Goal: Communication & Community: Answer question/provide support

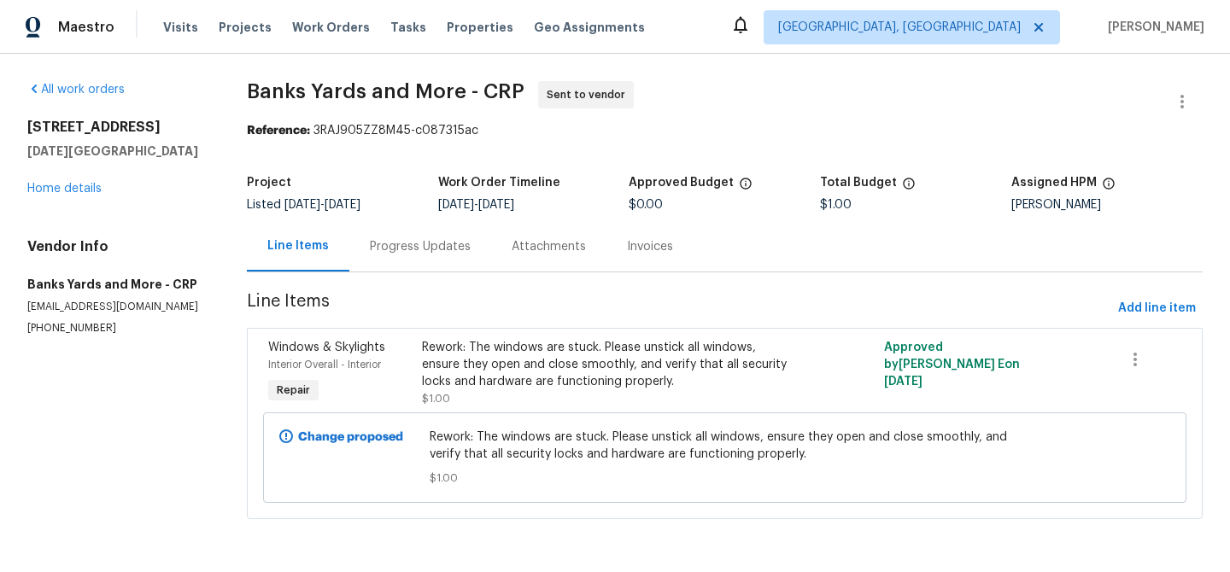
scroll to position [9, 0]
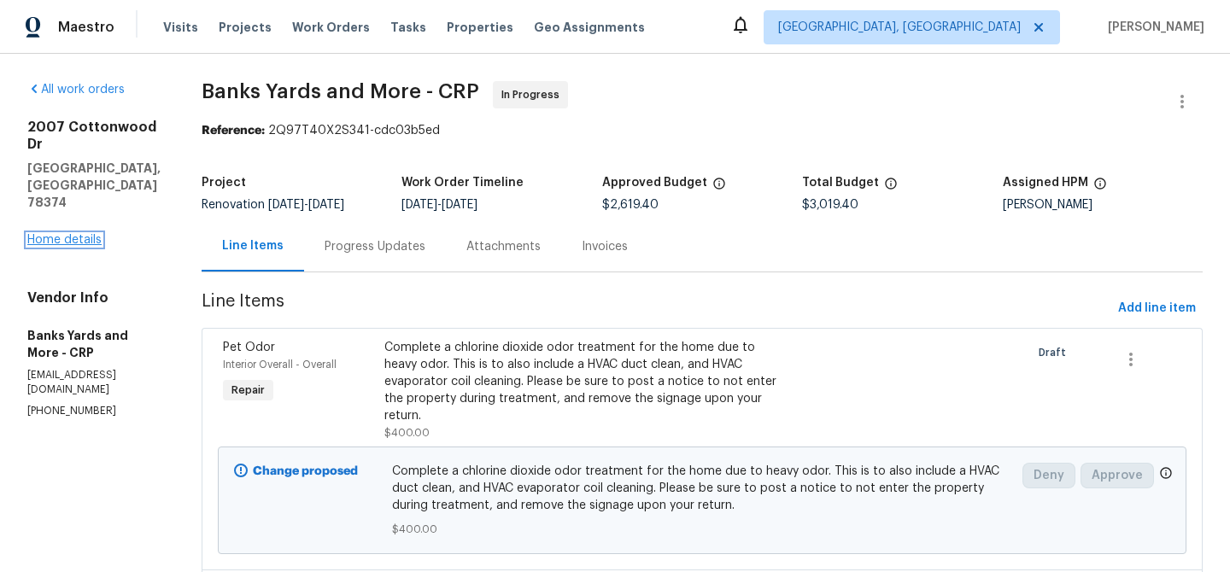
click at [76, 234] on link "Home details" at bounding box center [64, 240] width 74 height 12
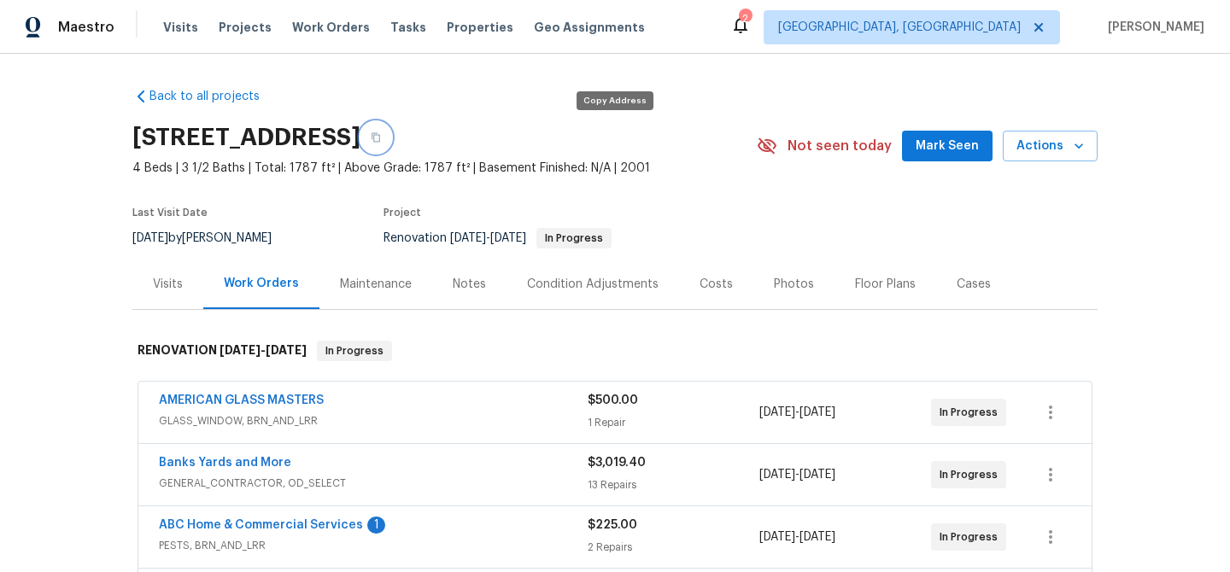
click at [391, 143] on button "button" at bounding box center [376, 137] width 31 height 31
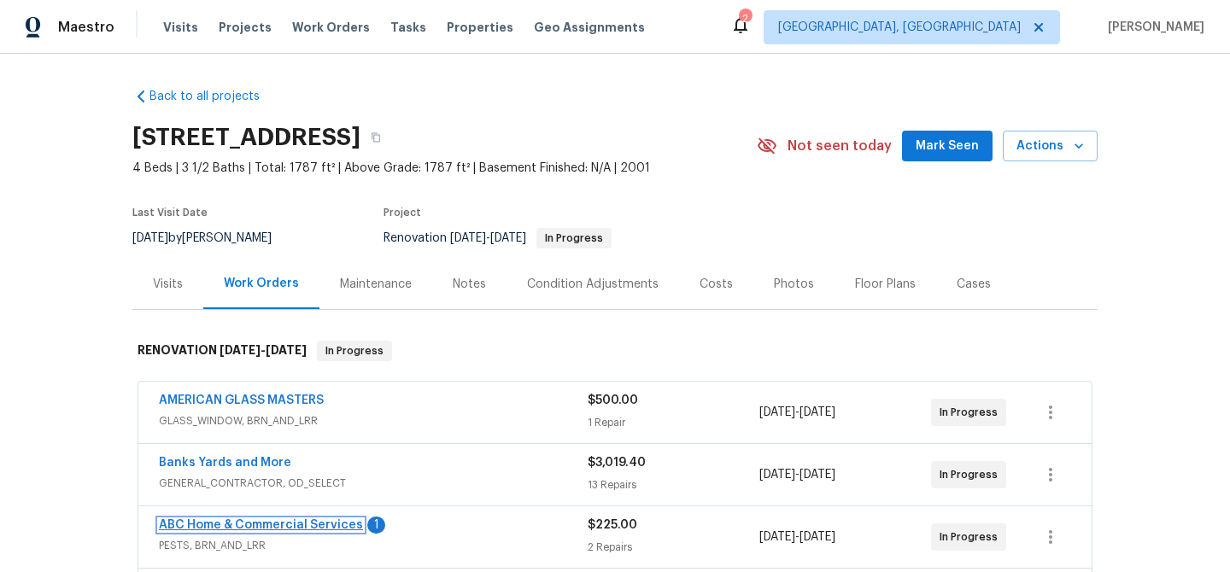
click at [274, 525] on link "ABC Home & Commercial Services" at bounding box center [261, 525] width 204 height 12
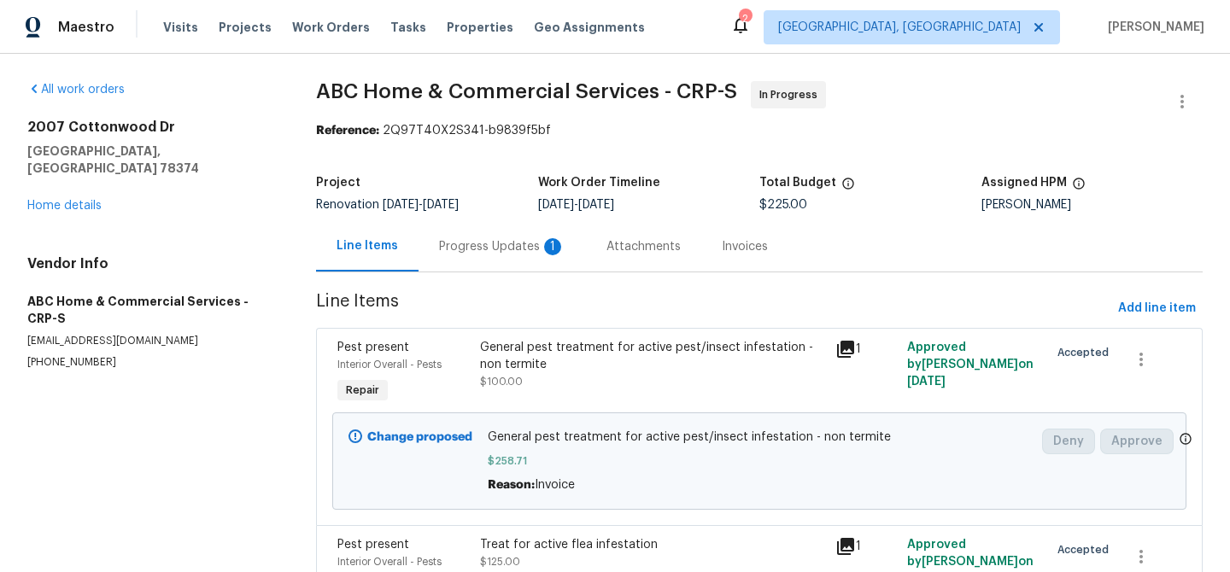
click at [491, 243] on div "Progress Updates 1" at bounding box center [502, 246] width 126 height 17
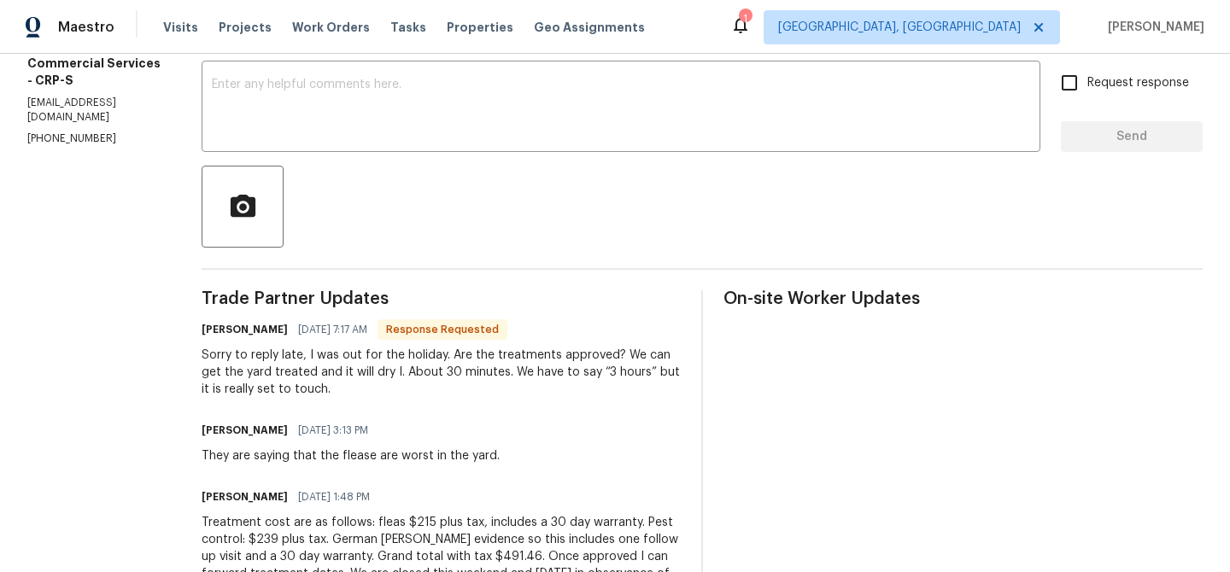
scroll to position [272, 0]
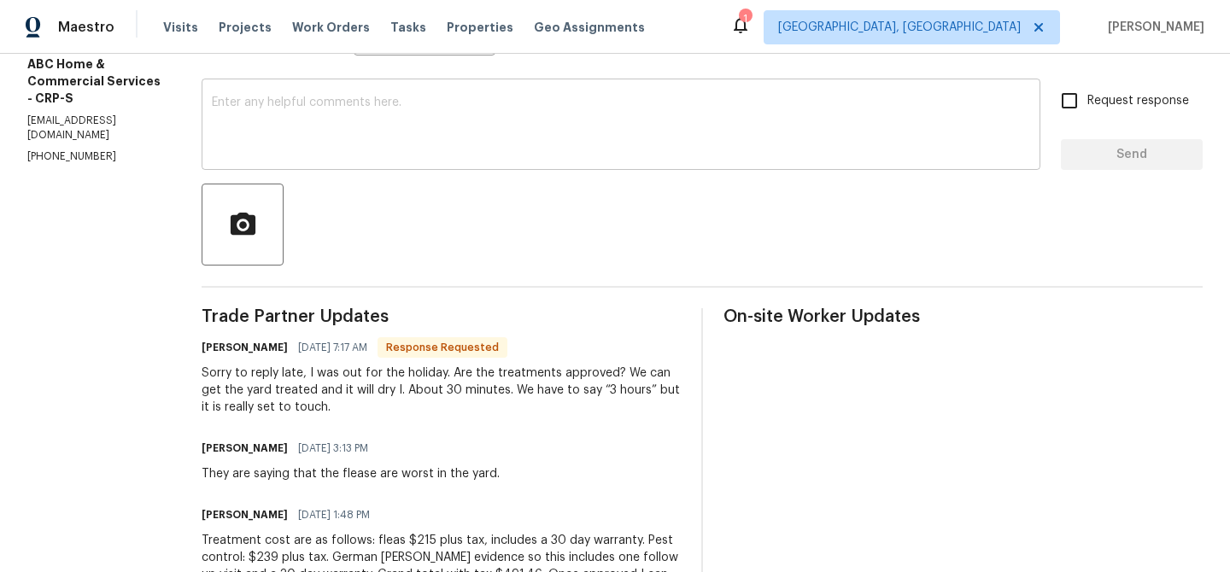
click at [271, 105] on textarea at bounding box center [621, 127] width 818 height 60
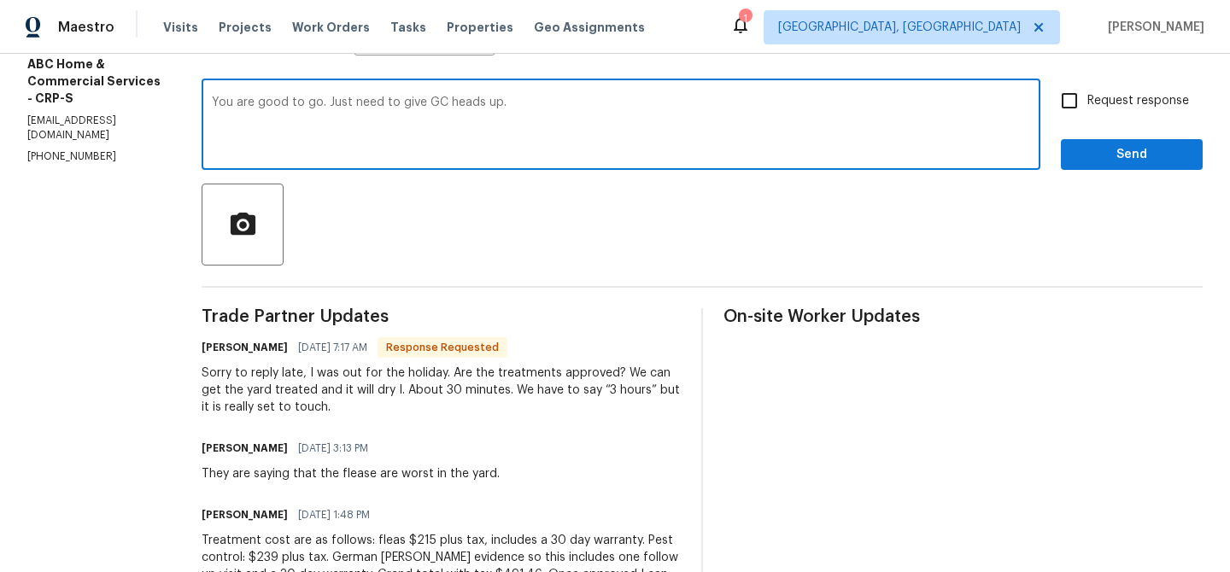
type textarea "You are good to go. Just need to give GC heads up."
click at [1062, 105] on input "Request response" at bounding box center [1070, 101] width 36 height 36
checkbox input "true"
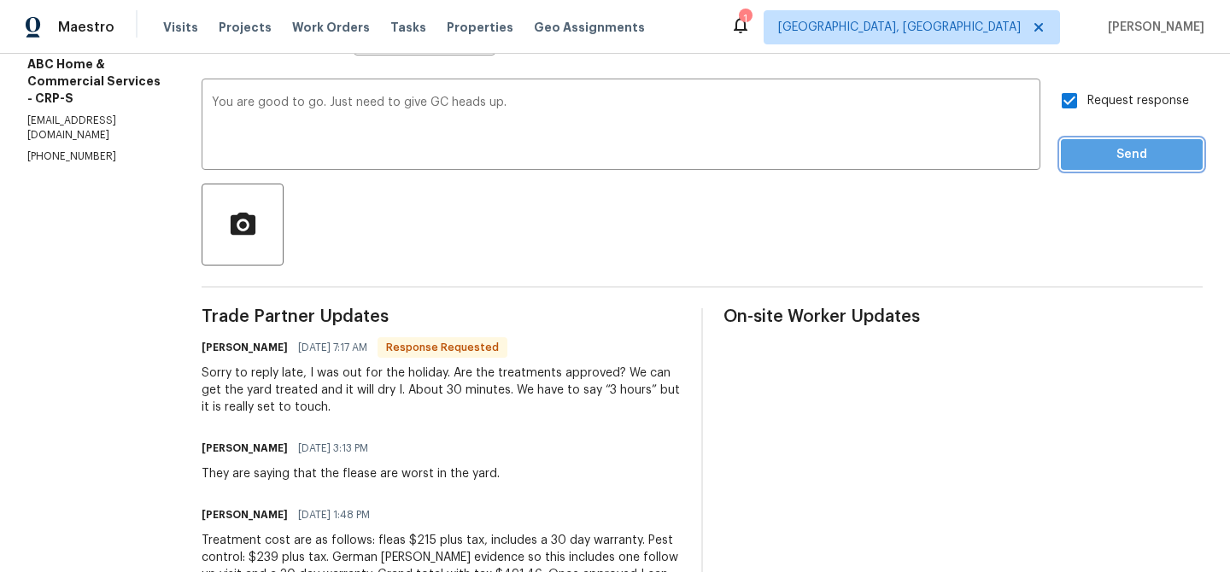
click at [1078, 160] on span "Send" at bounding box center [1132, 154] width 114 height 21
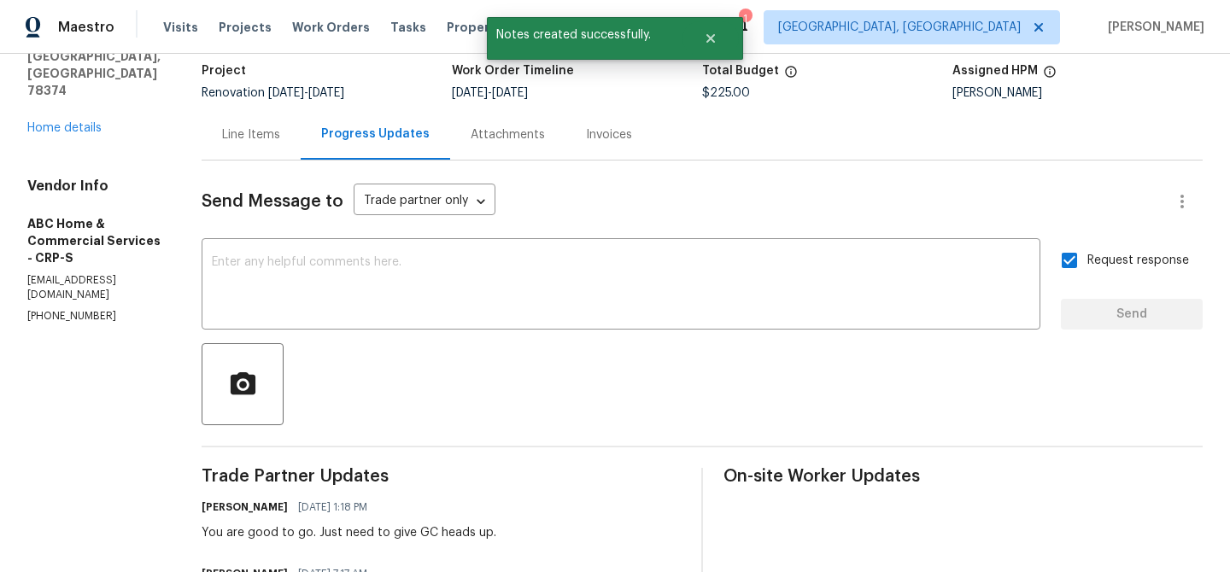
scroll to position [0, 0]
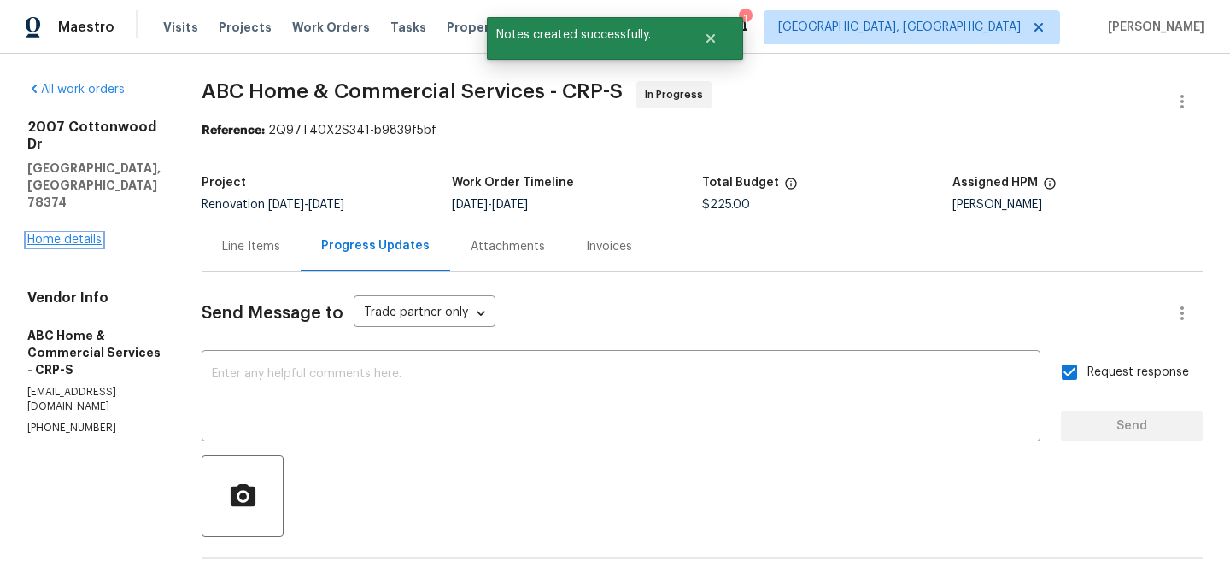
click at [84, 234] on link "Home details" at bounding box center [64, 240] width 74 height 12
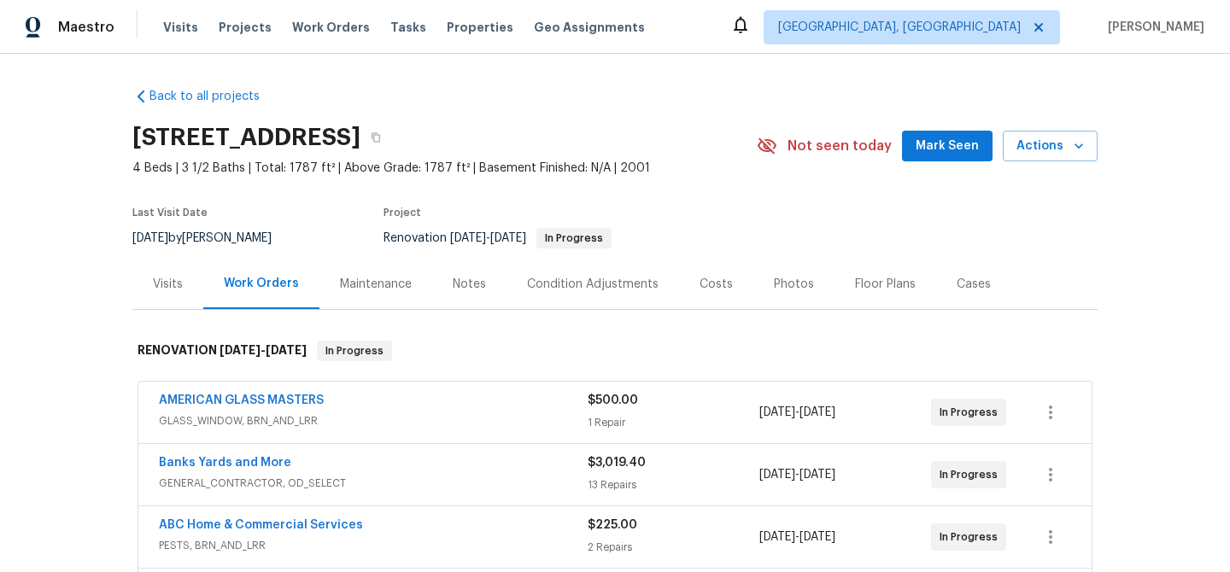
click at [863, 289] on div "Floor Plans" at bounding box center [885, 284] width 61 height 17
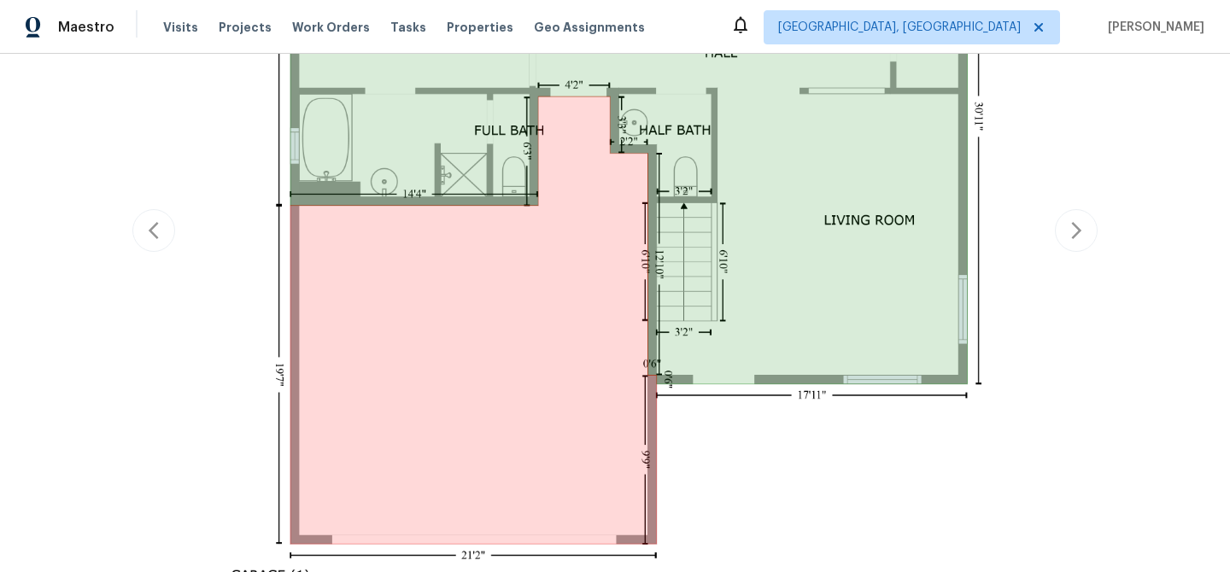
scroll to position [632, 0]
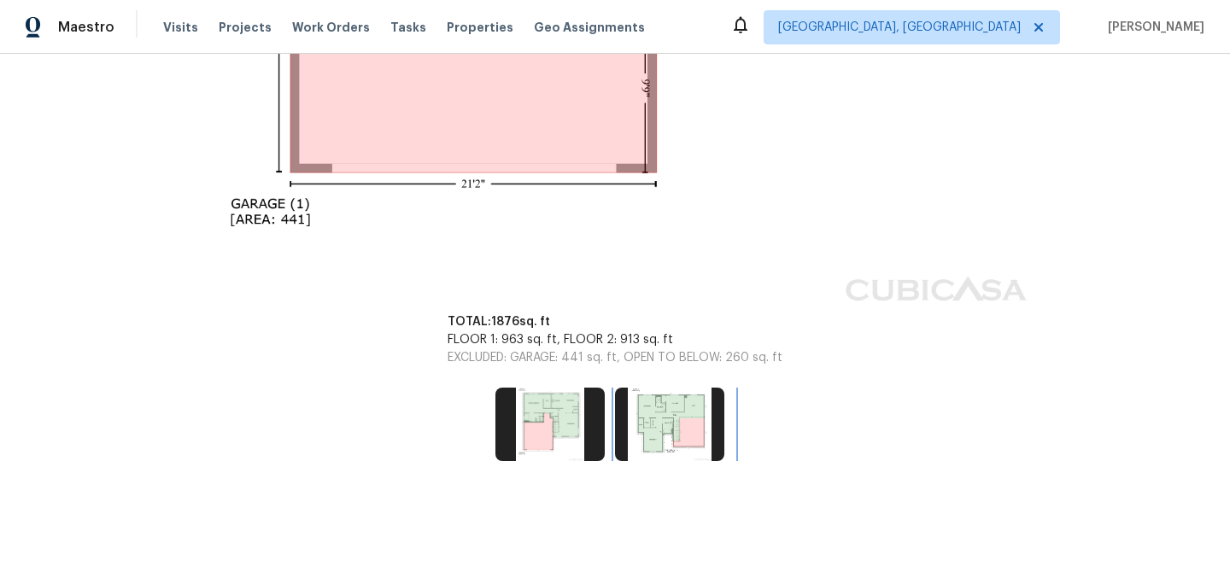
click at [677, 416] on img at bounding box center [669, 424] width 109 height 73
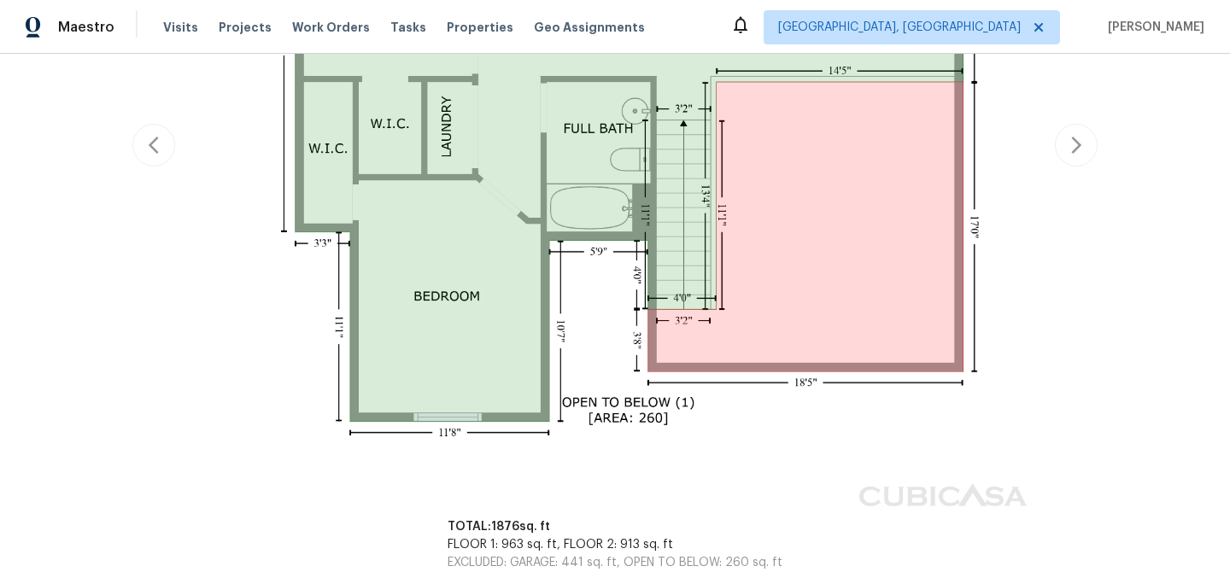
scroll to position [824, 0]
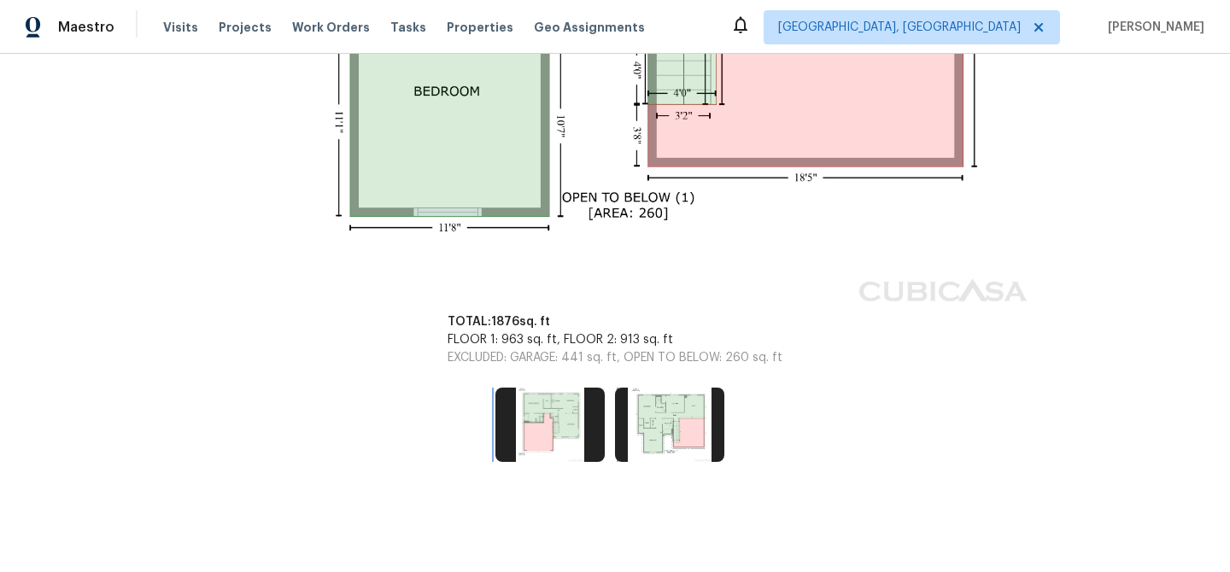
click at [550, 412] on img at bounding box center [549, 424] width 109 height 73
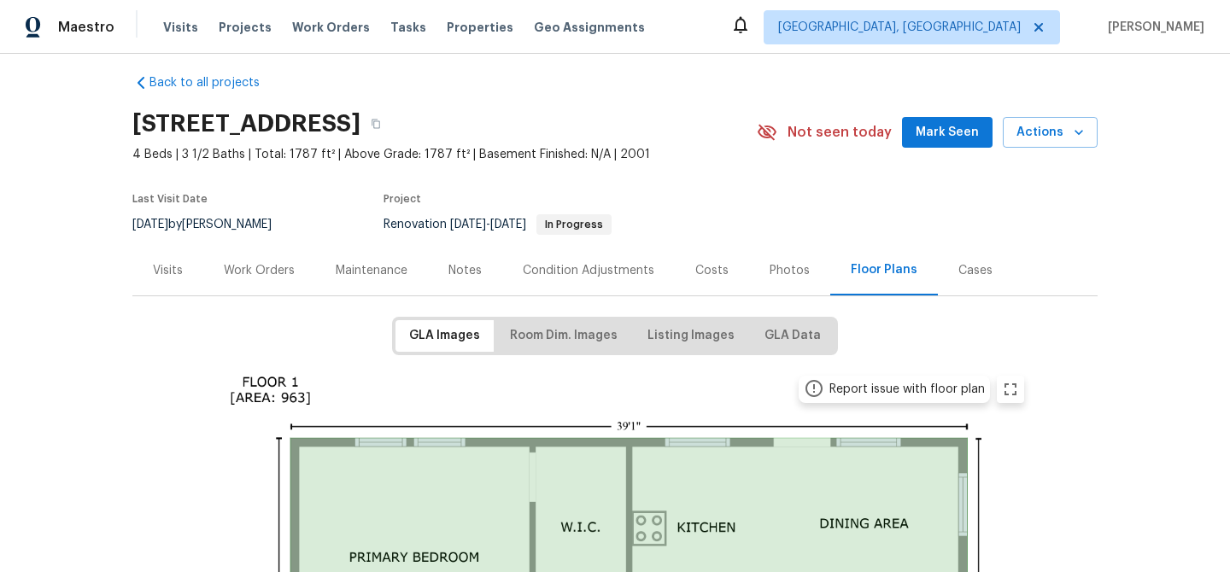
scroll to position [0, 0]
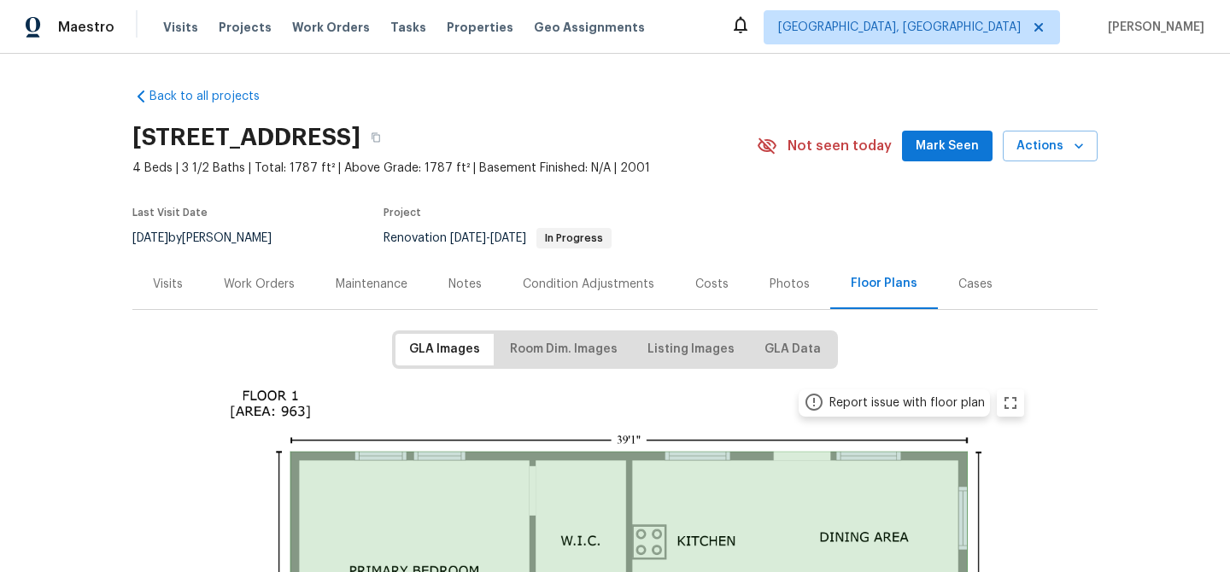
click at [869, 285] on div "Floor Plans" at bounding box center [884, 283] width 67 height 17
click at [707, 349] on span "Listing Images" at bounding box center [691, 349] width 87 height 21
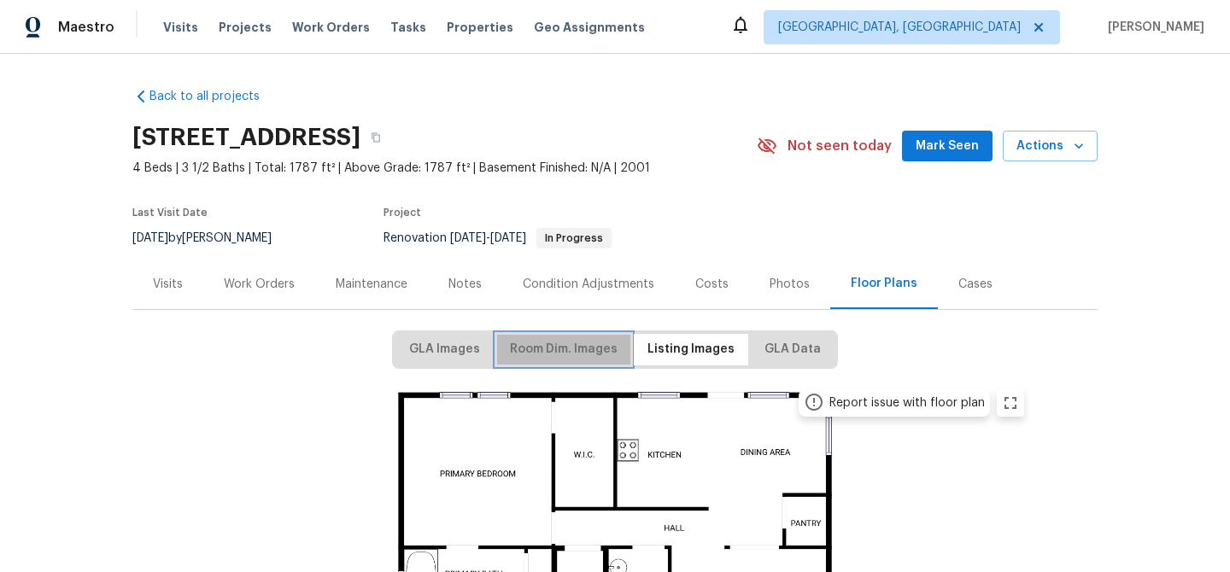
click at [559, 354] on span "Room Dim. Images" at bounding box center [564, 349] width 108 height 21
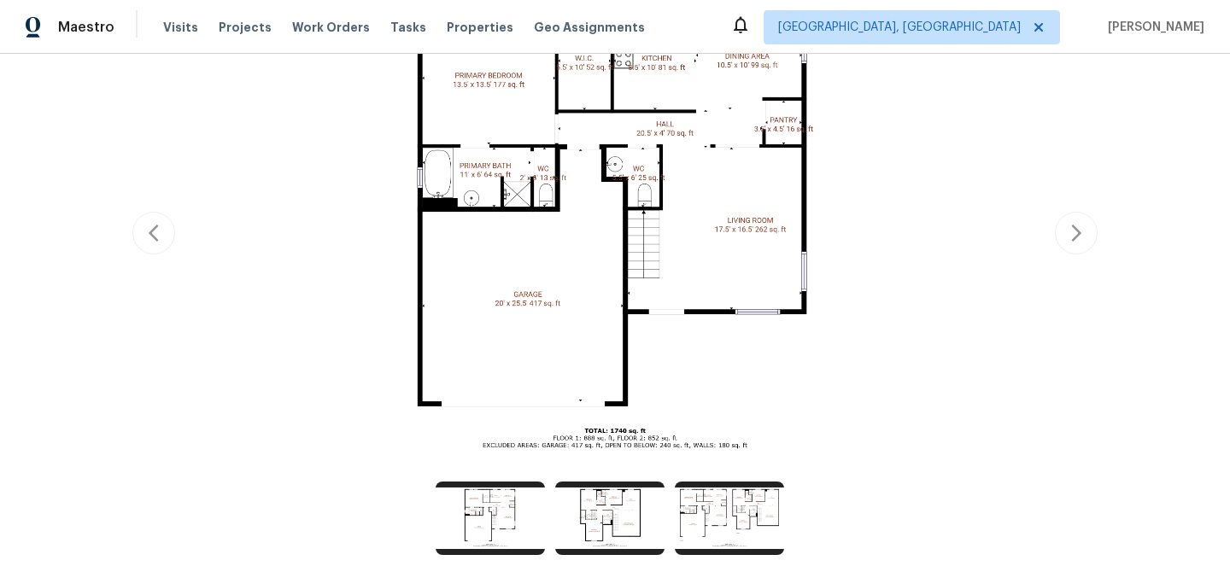
scroll to position [491, 0]
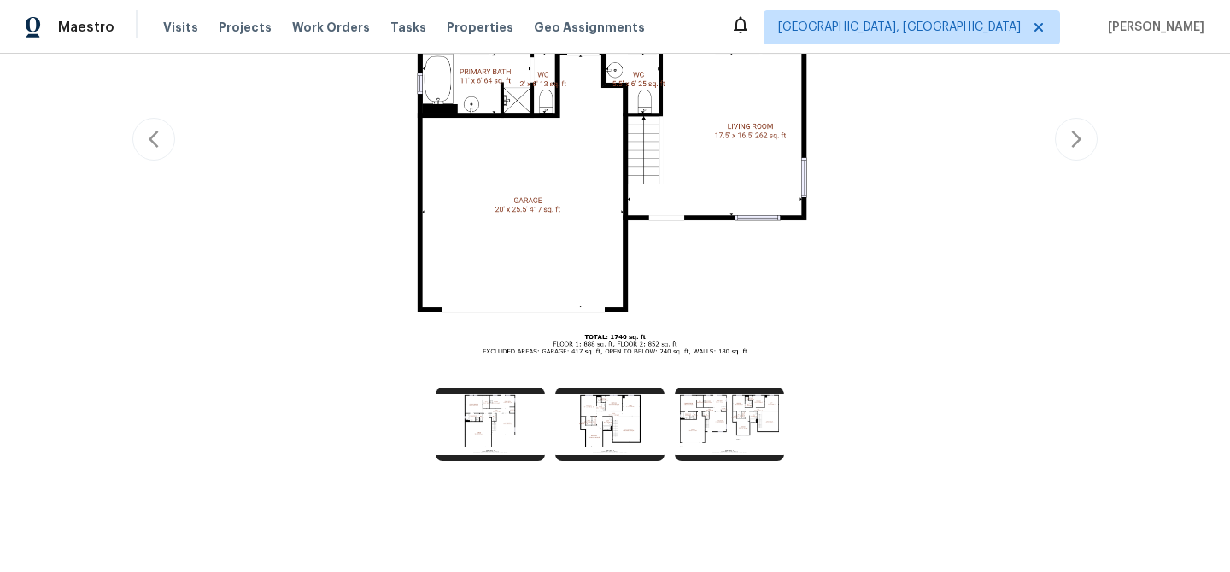
click at [640, 333] on img at bounding box center [615, 137] width 839 height 472
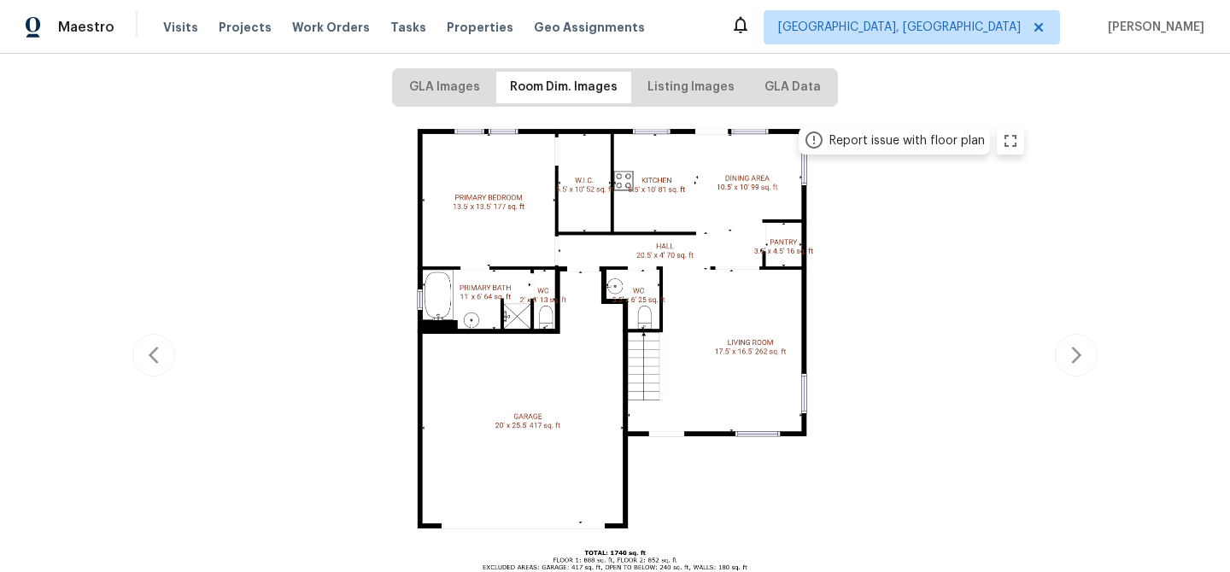
scroll to position [403, 0]
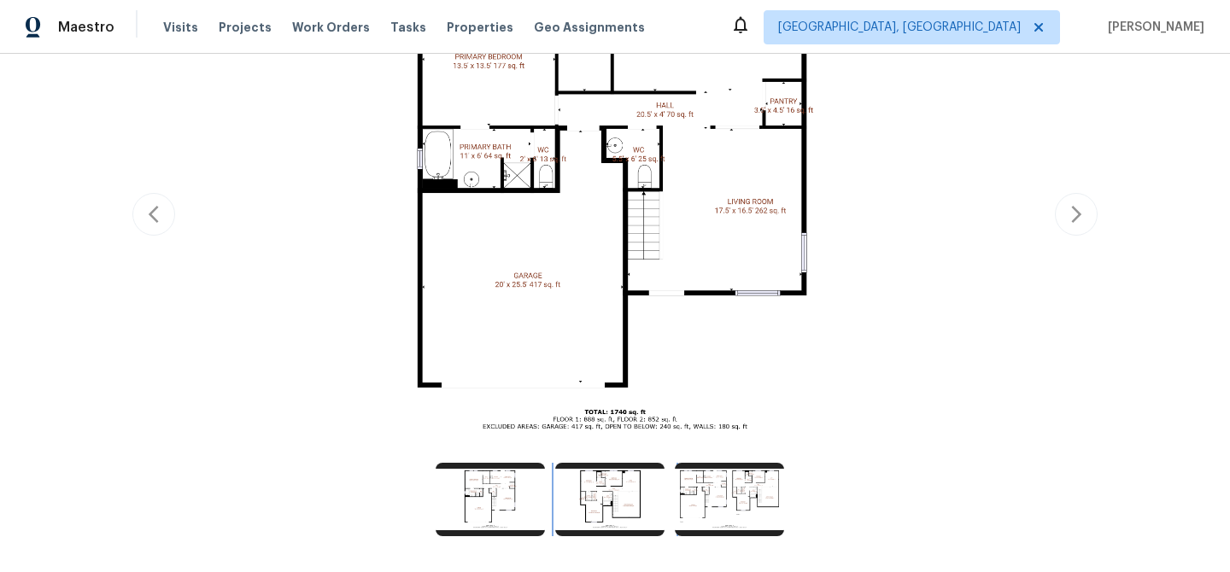
click at [601, 512] on img at bounding box center [609, 499] width 109 height 73
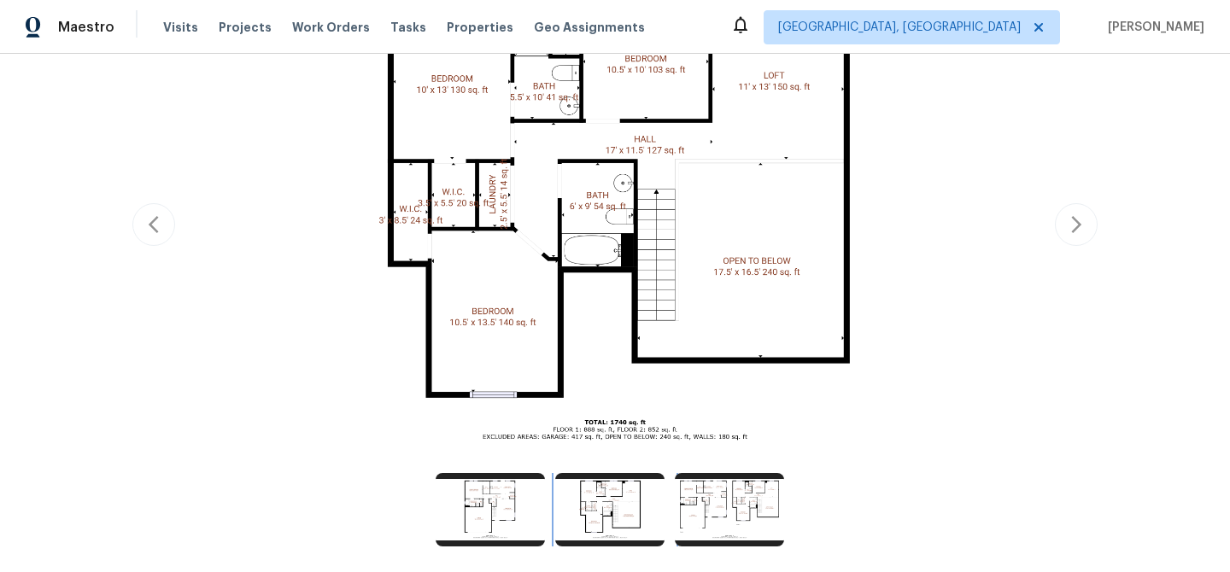
scroll to position [399, 0]
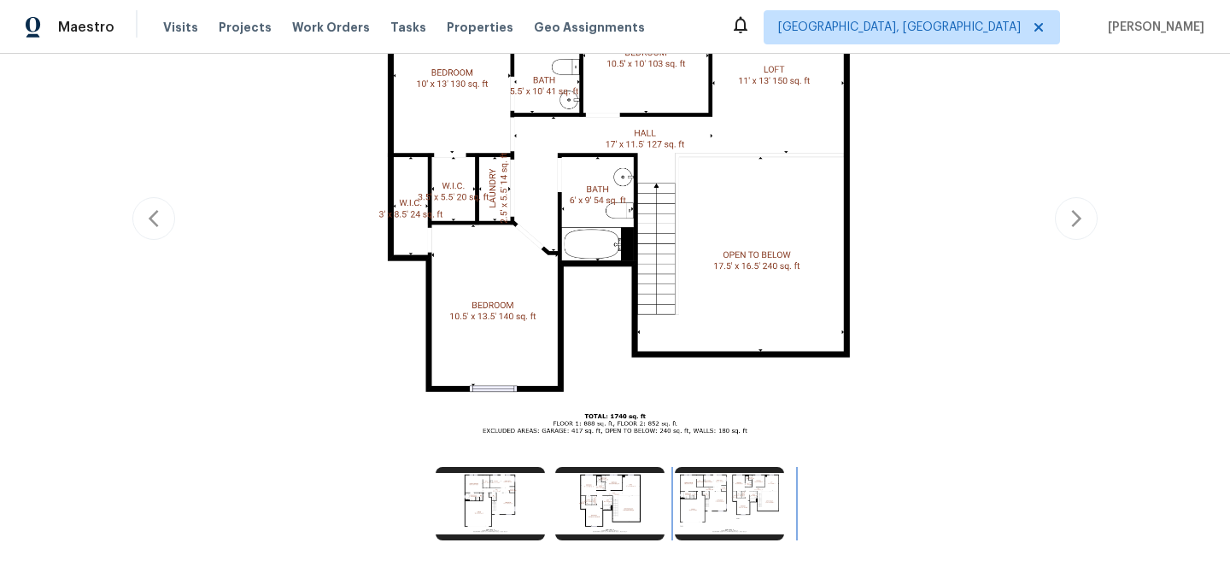
click at [729, 506] on img at bounding box center [729, 503] width 109 height 73
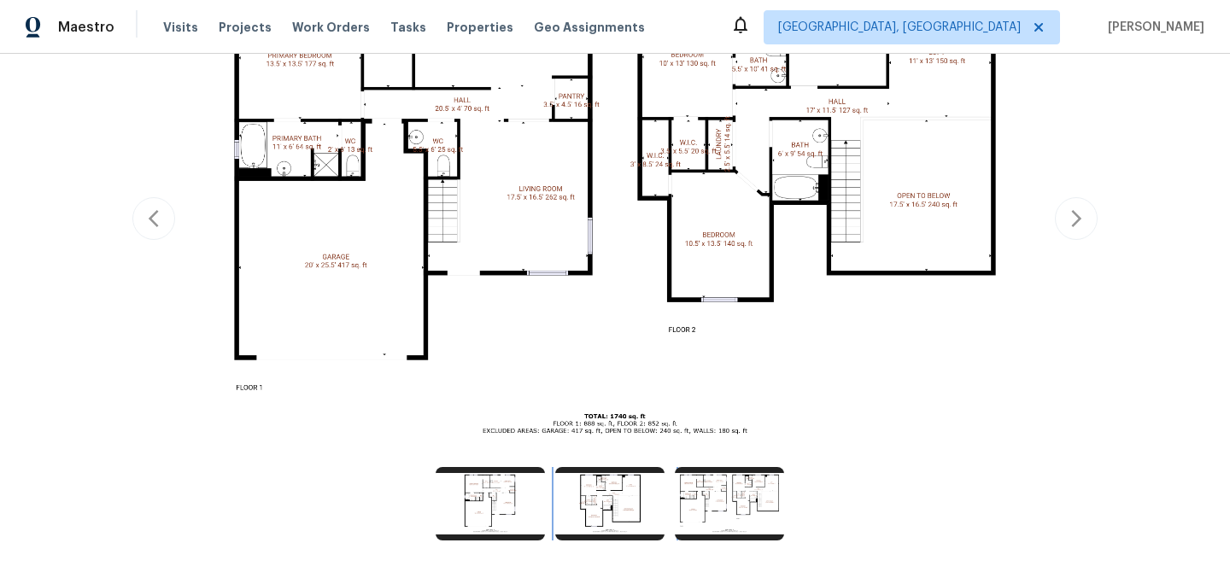
click at [601, 519] on img at bounding box center [609, 503] width 109 height 73
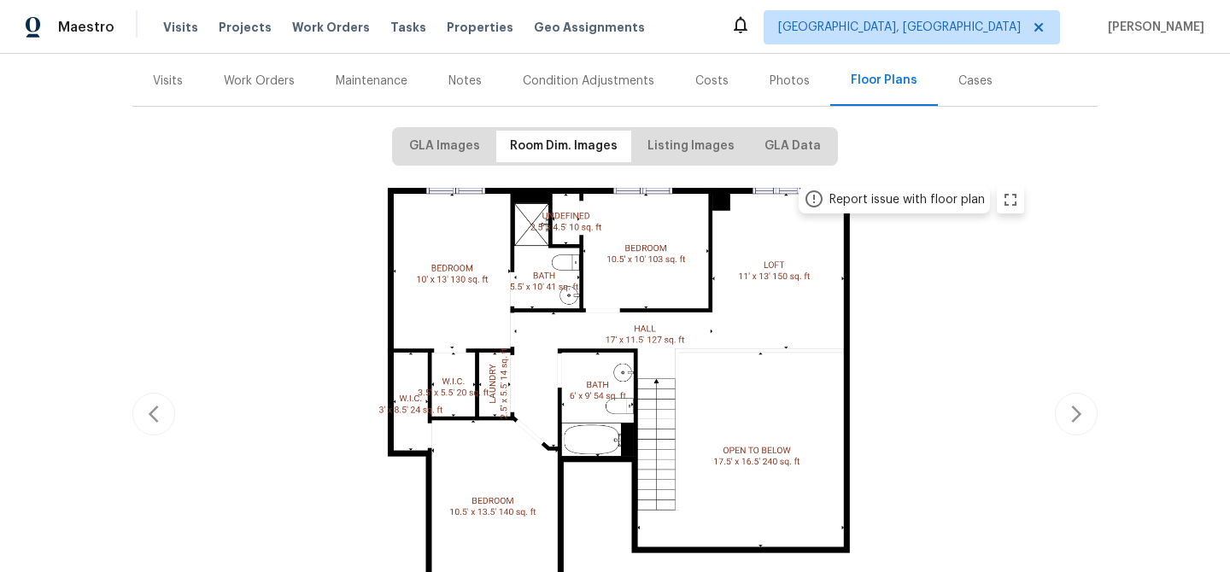
scroll to position [228, 0]
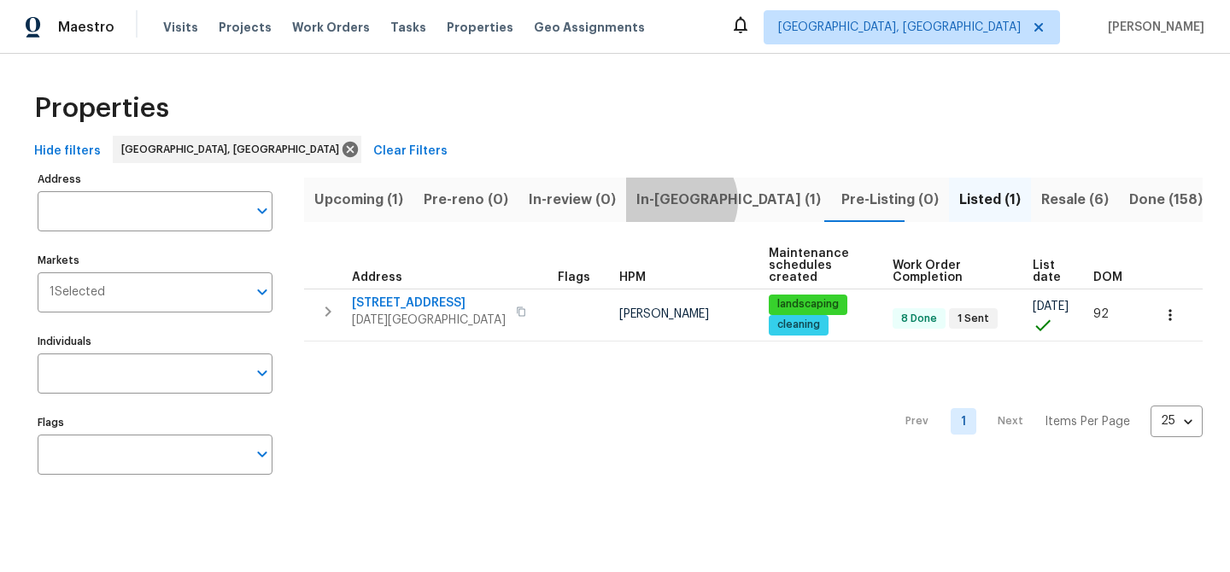
click at [673, 201] on span "In-[GEOGRAPHIC_DATA] (1)" at bounding box center [728, 200] width 185 height 24
